Goal: Task Accomplishment & Management: Manage account settings

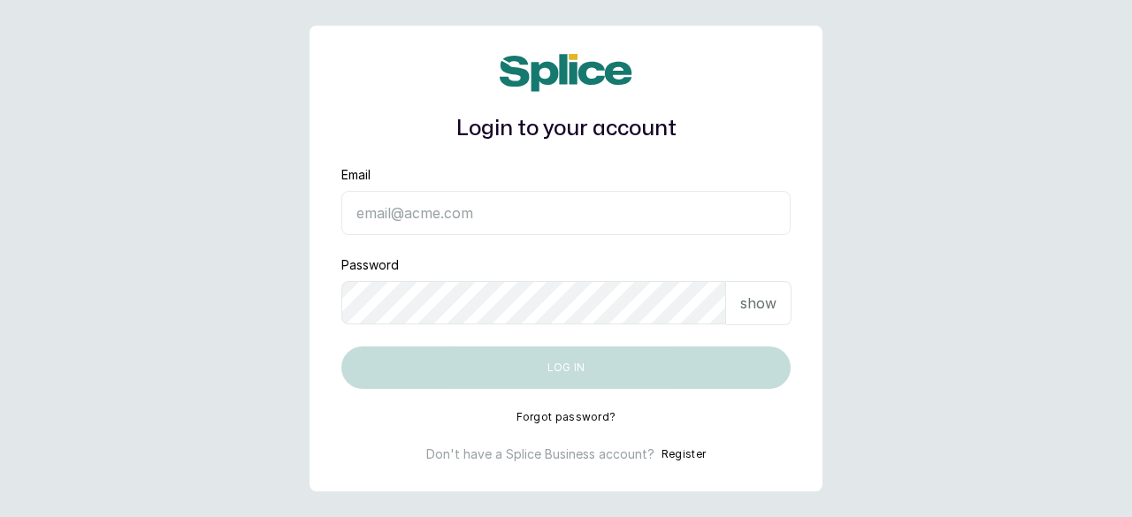
click at [409, 202] on input "Email" at bounding box center [565, 213] width 449 height 44
type input "[EMAIL_ADDRESS][DOMAIN_NAME]"
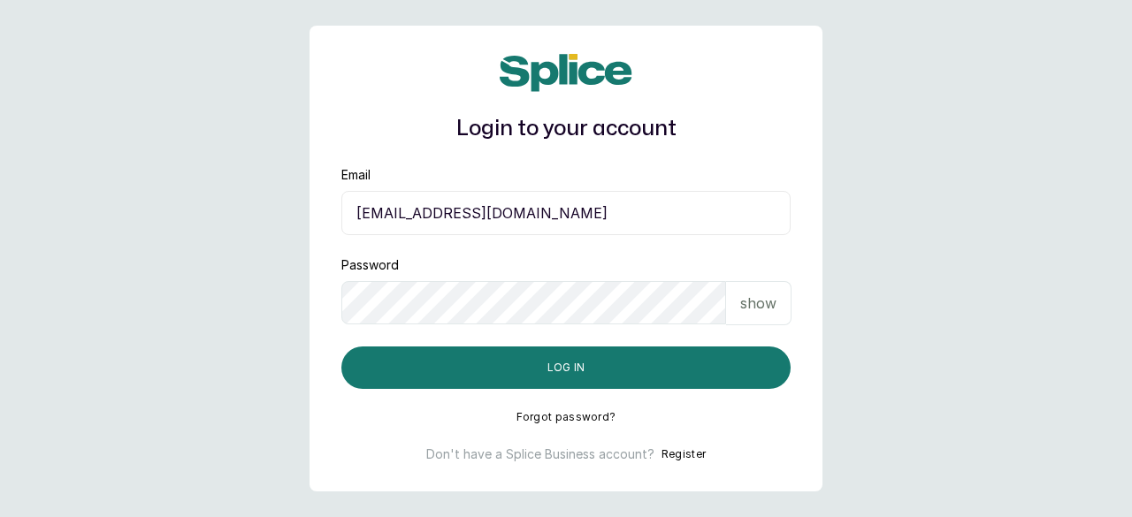
click at [768, 306] on p "show" at bounding box center [758, 303] width 36 height 21
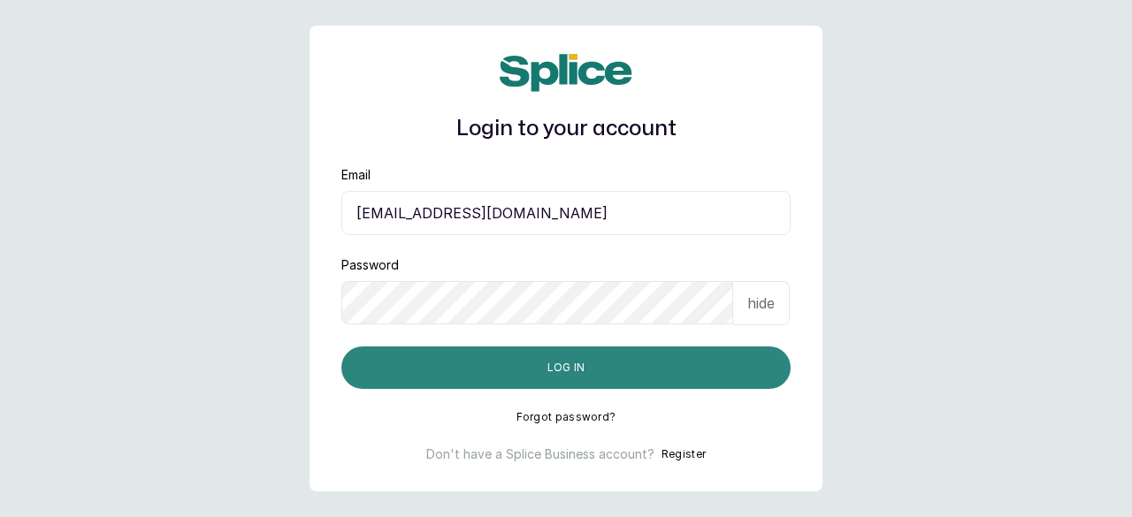
click at [630, 356] on button "Log in" at bounding box center [565, 368] width 449 height 42
click at [601, 360] on button "Log in" at bounding box center [565, 368] width 449 height 42
